Goal: Communication & Community: Participate in discussion

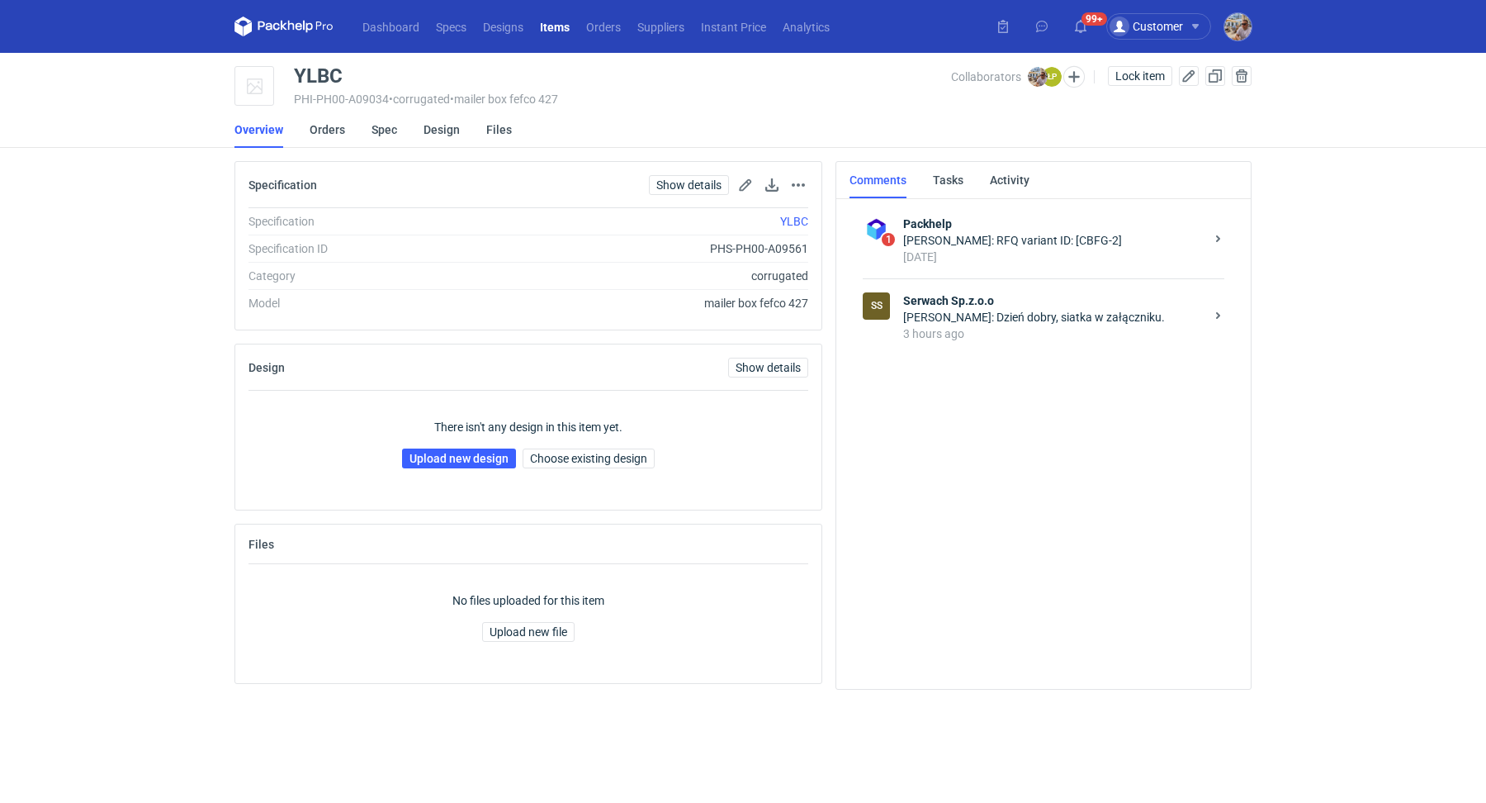
click at [1062, 301] on strong "Serwach Sp.z.o.o" at bounding box center [1053, 300] width 301 height 17
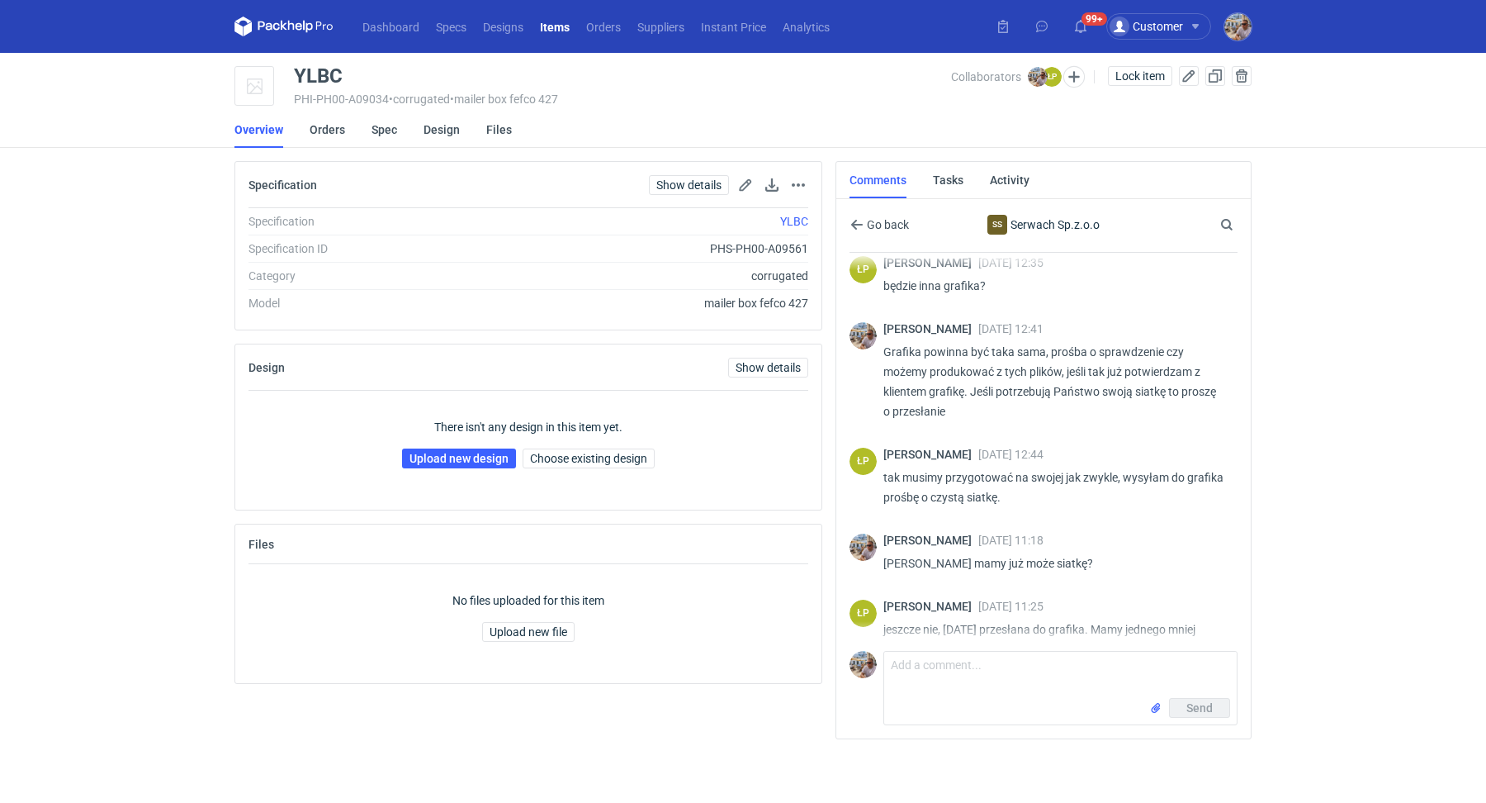
scroll to position [527, 0]
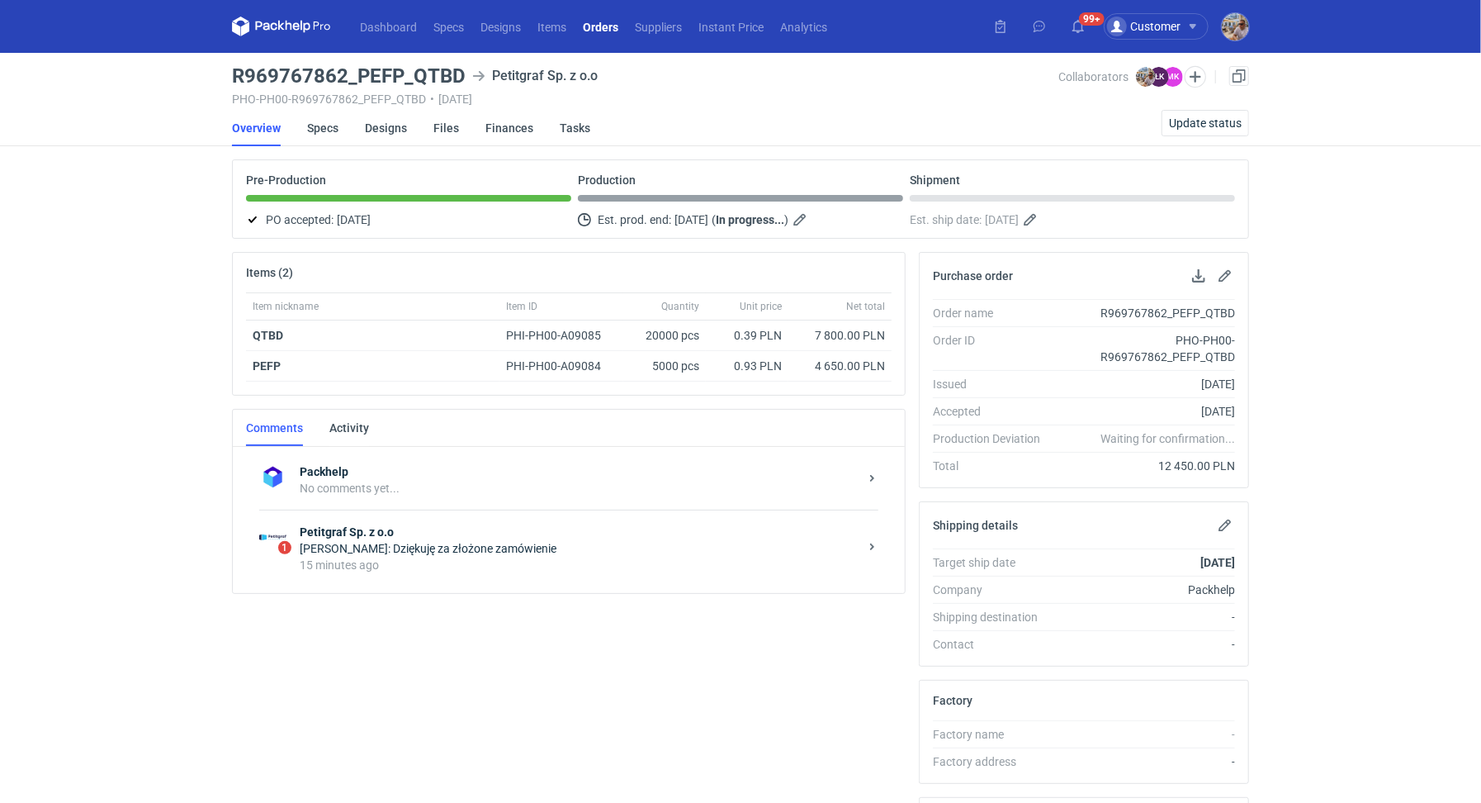
click at [492, 541] on div "Łukasz Kowalski: Dziękuję za złożone zamówienie" at bounding box center [579, 548] width 559 height 17
